Goal: Task Accomplishment & Management: Manage account settings

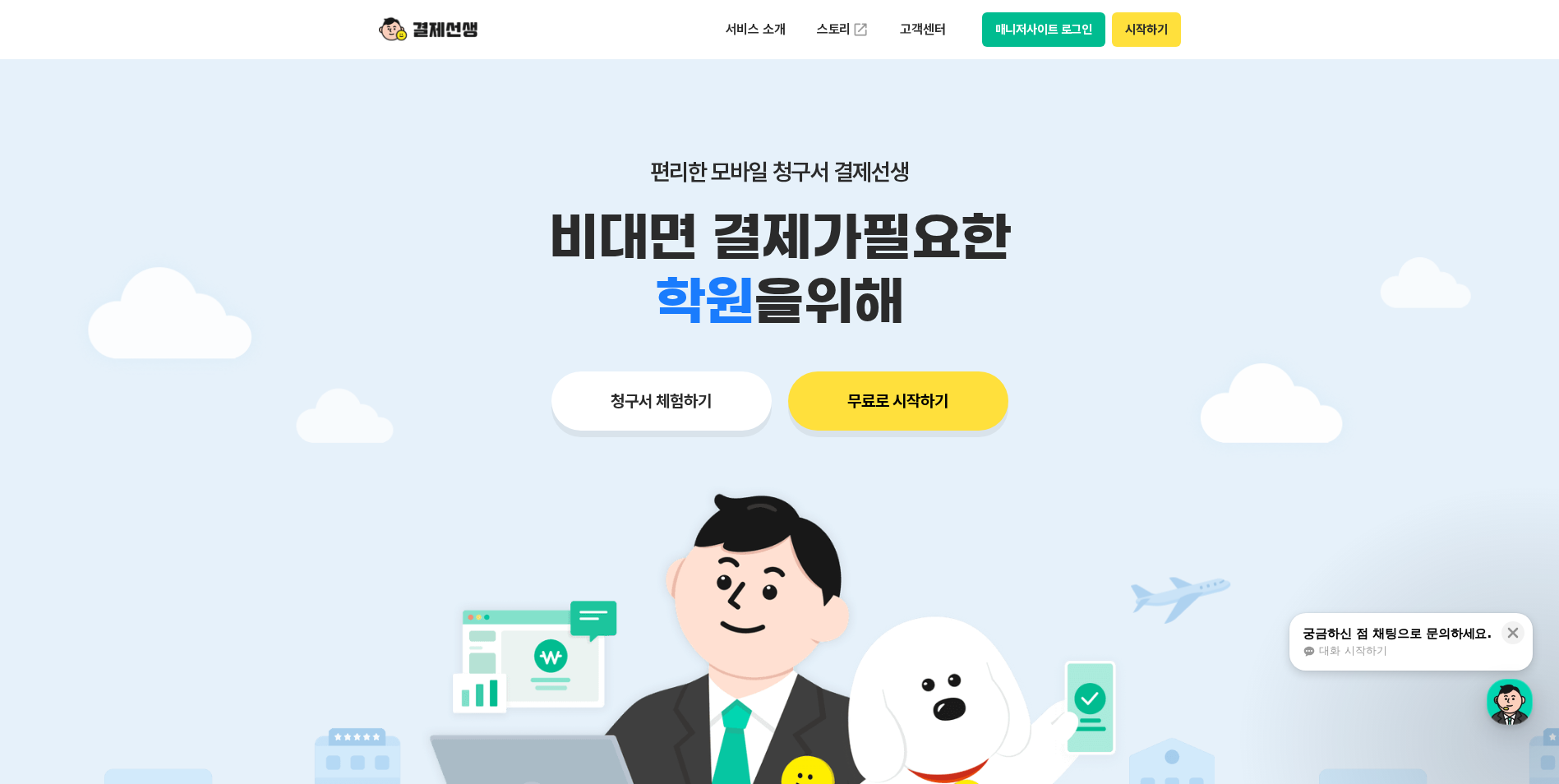
click at [1056, 26] on button "매니저사이트 로그인" at bounding box center [1044, 29] width 124 height 35
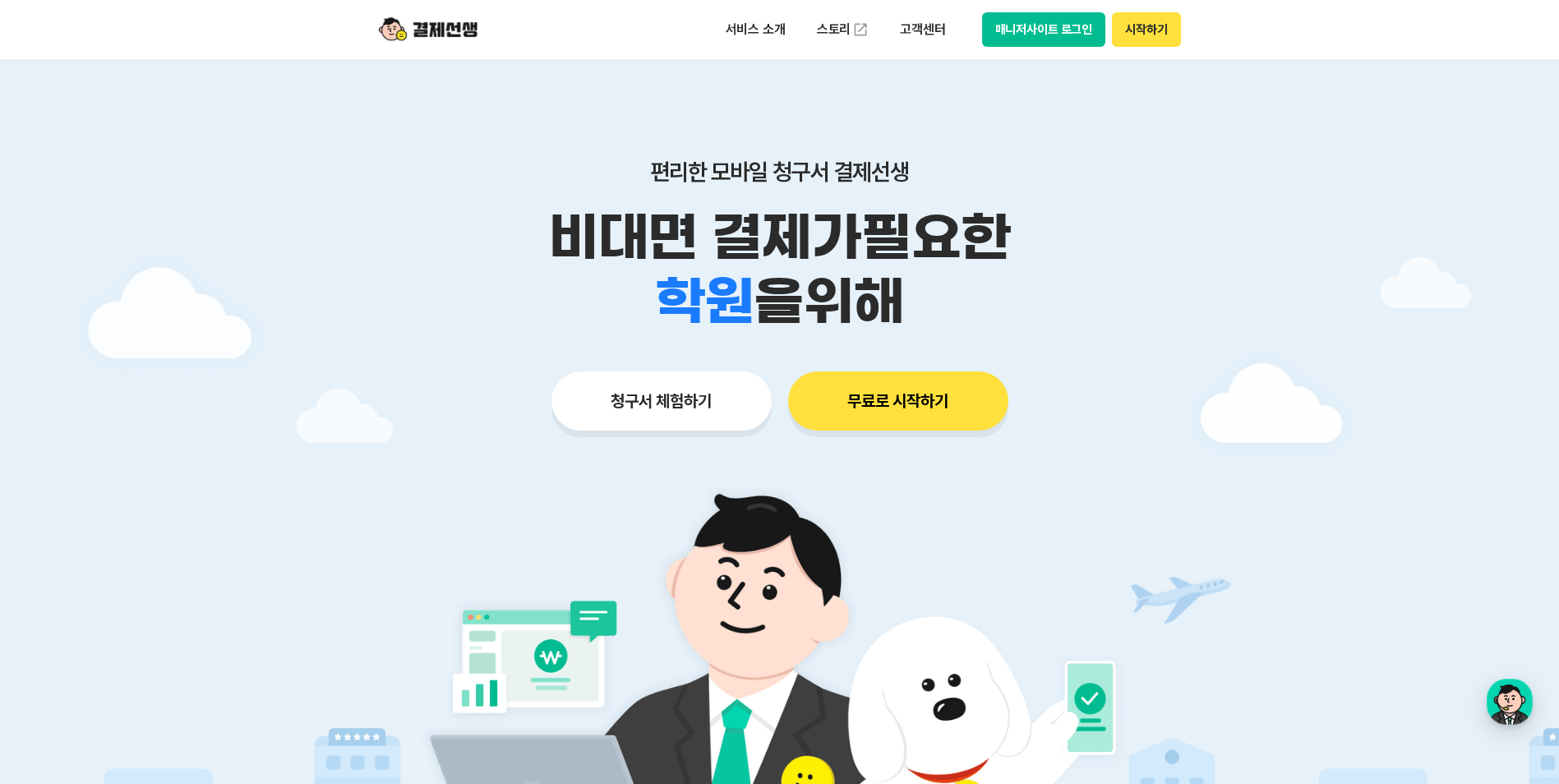
click at [1029, 30] on button "매니저사이트 로그인" at bounding box center [1044, 29] width 124 height 35
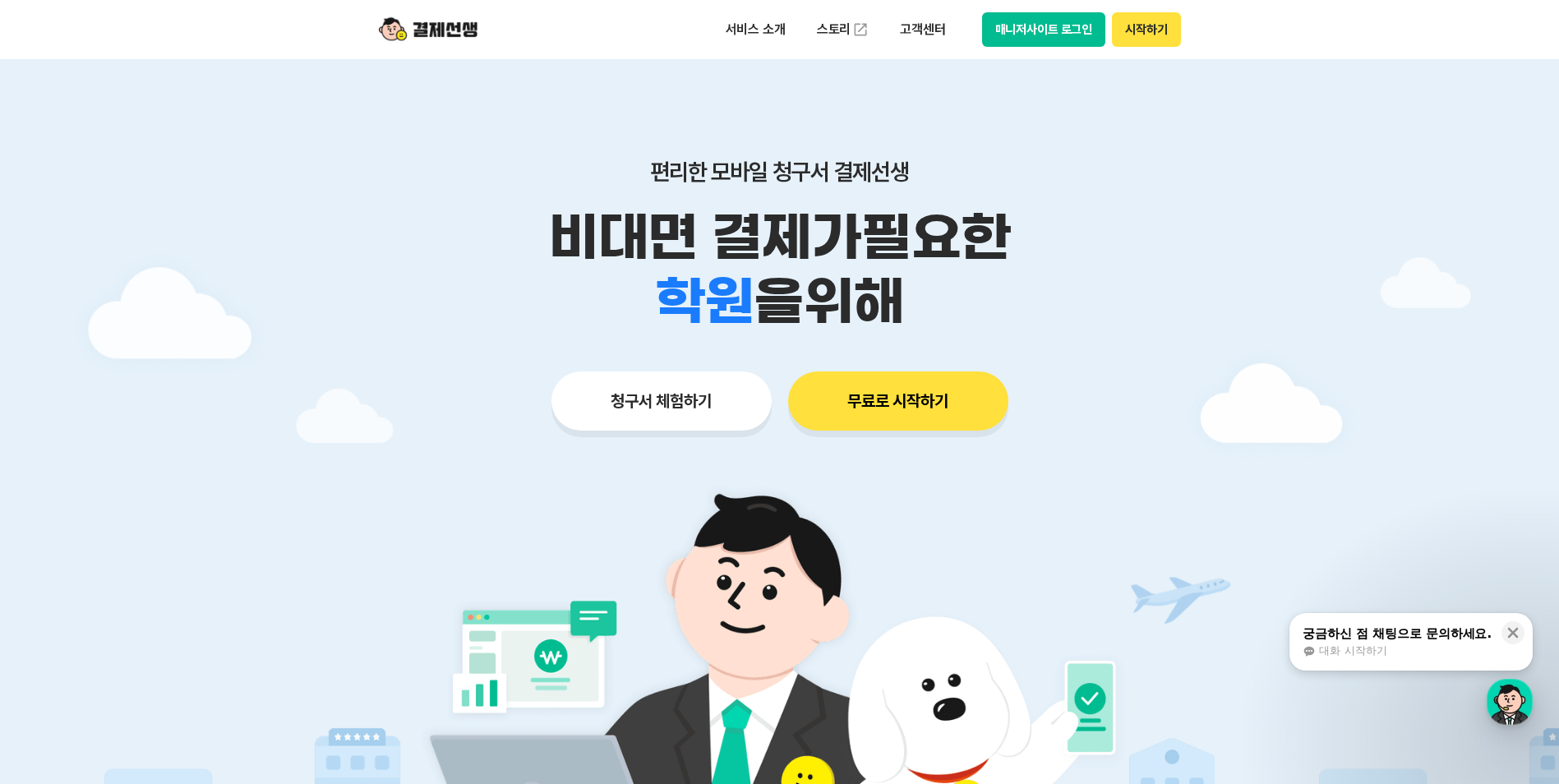
click at [1058, 17] on button "매니저사이트 로그인" at bounding box center [1044, 29] width 124 height 35
